Goal: Use online tool/utility: Utilize a website feature to perform a specific function

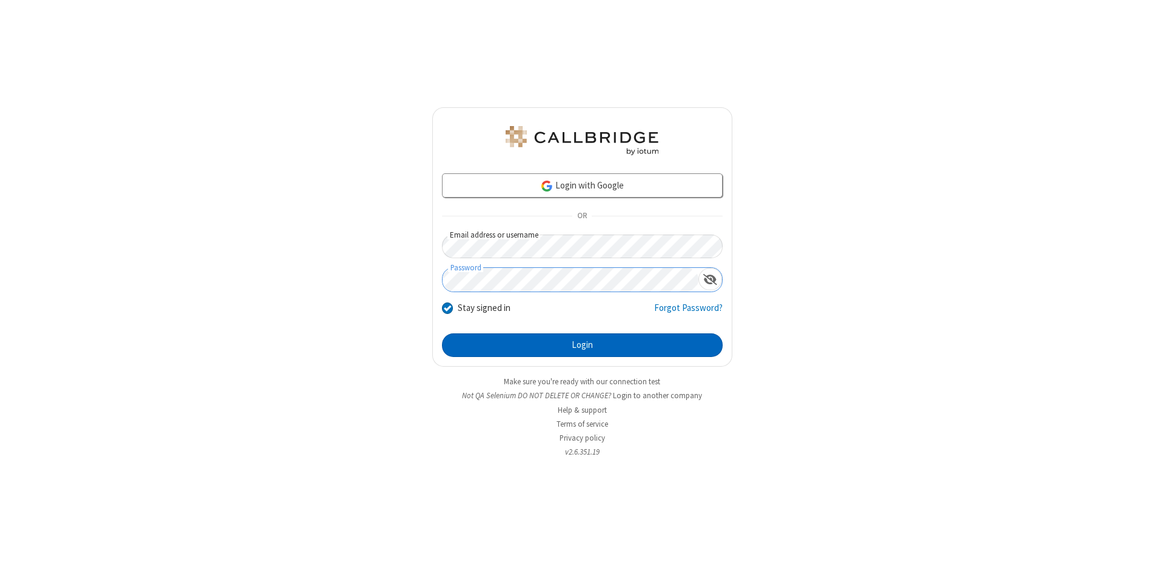
click at [582, 345] on button "Login" at bounding box center [582, 345] width 281 height 24
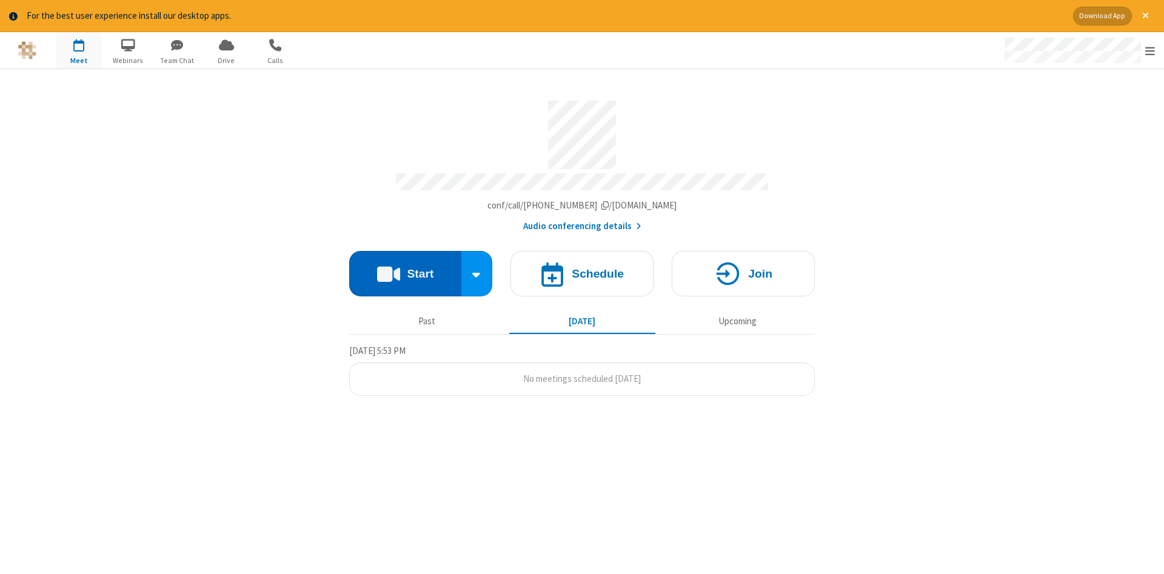
click at [405, 269] on button "Start" at bounding box center [405, 273] width 112 height 45
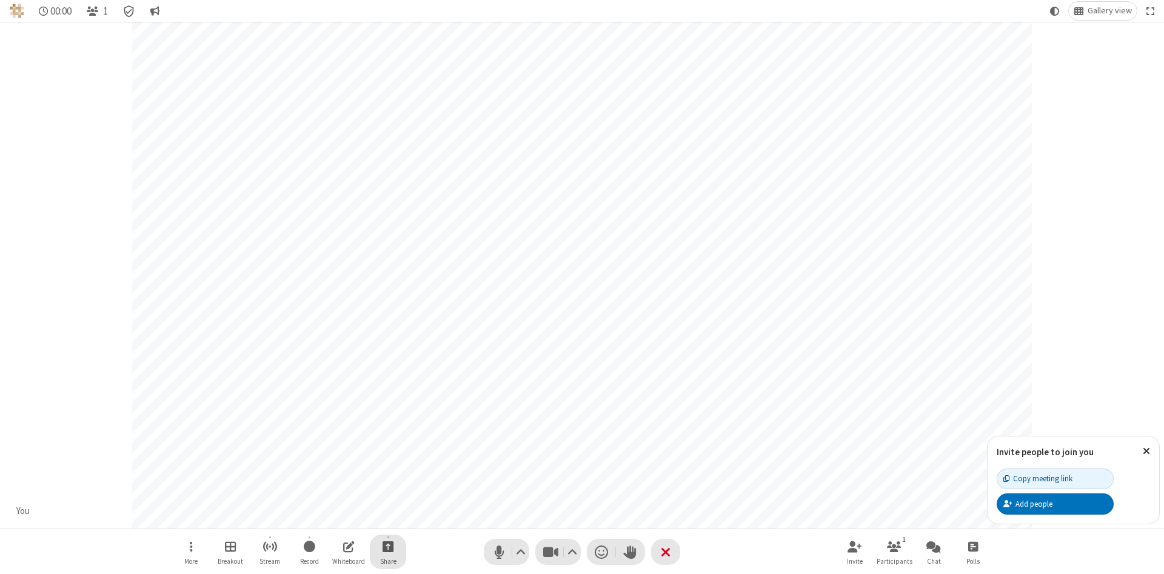
click at [387, 546] on span "Start sharing" at bounding box center [388, 546] width 12 height 15
click at [387, 472] on span "Share additional camera" at bounding box center [395, 475] width 90 height 10
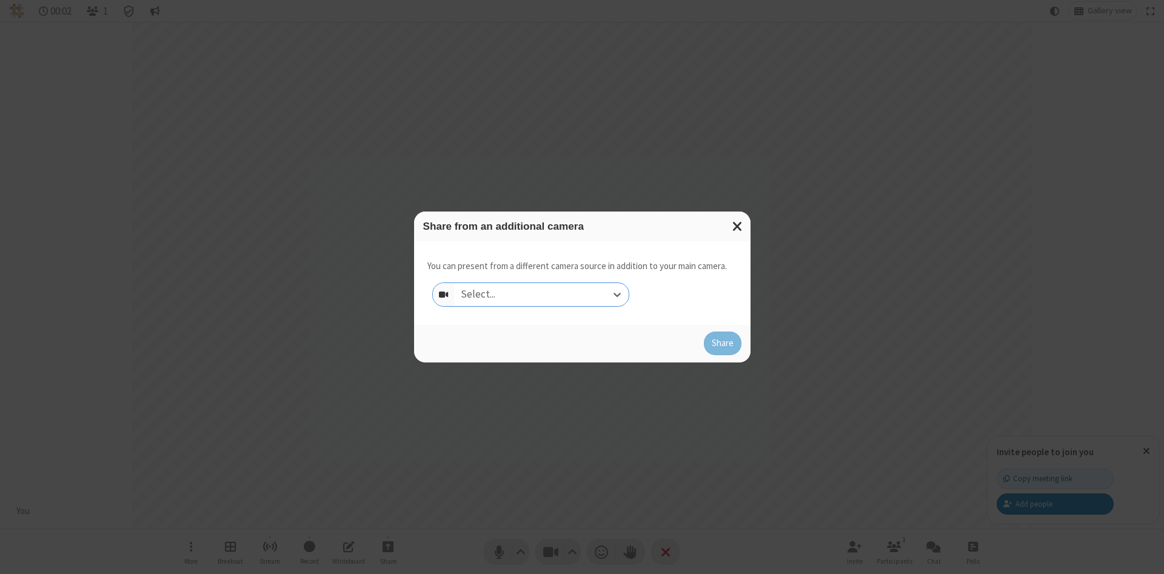
click at [541, 294] on div "Select..." at bounding box center [542, 294] width 174 height 23
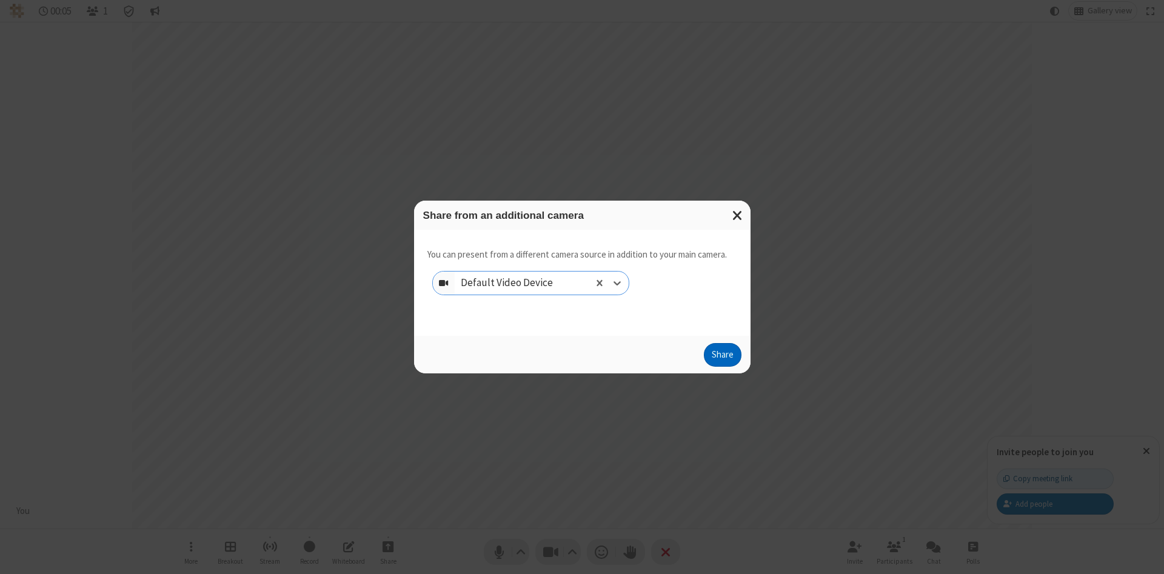
click at [722, 358] on button "Share" at bounding box center [723, 355] width 38 height 24
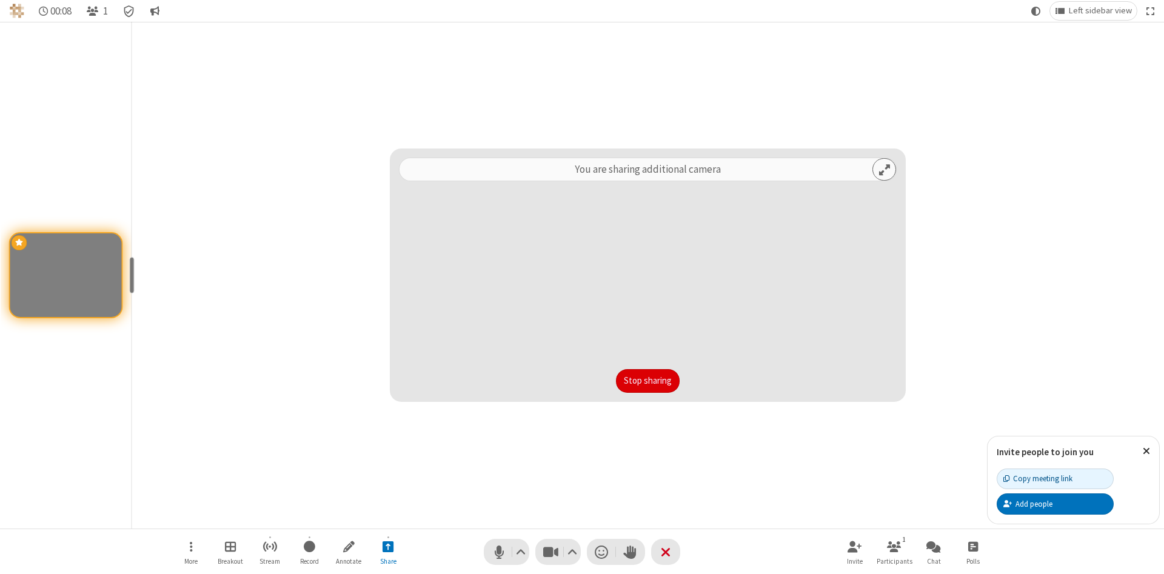
click at [647, 381] on button "Stop sharing" at bounding box center [648, 381] width 64 height 24
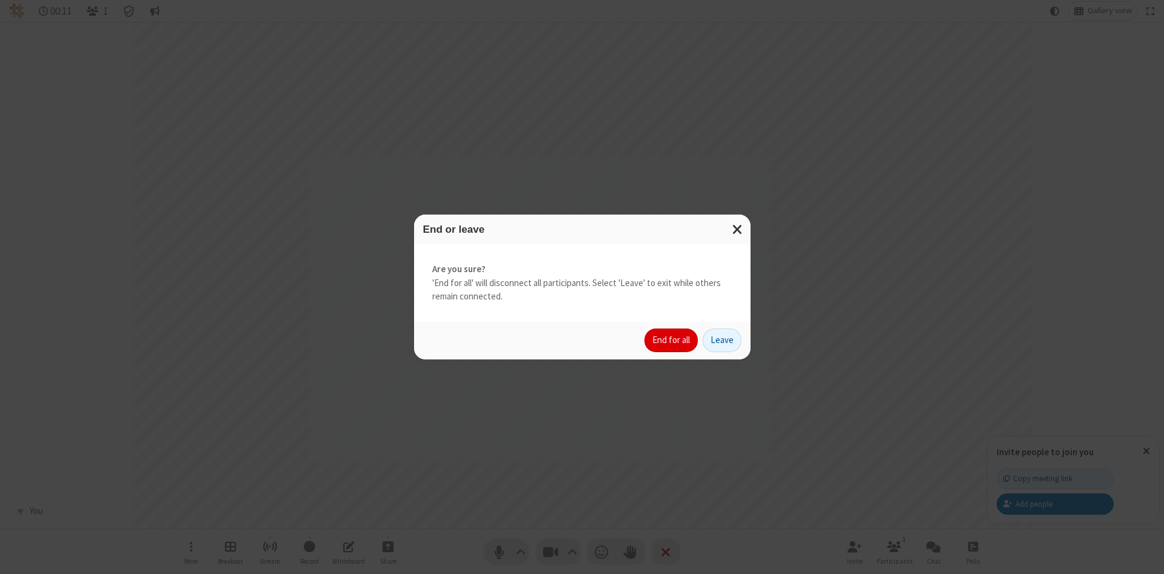
click at [671, 340] on button "End for all" at bounding box center [670, 340] width 53 height 24
